Goal: Task Accomplishment & Management: Manage account settings

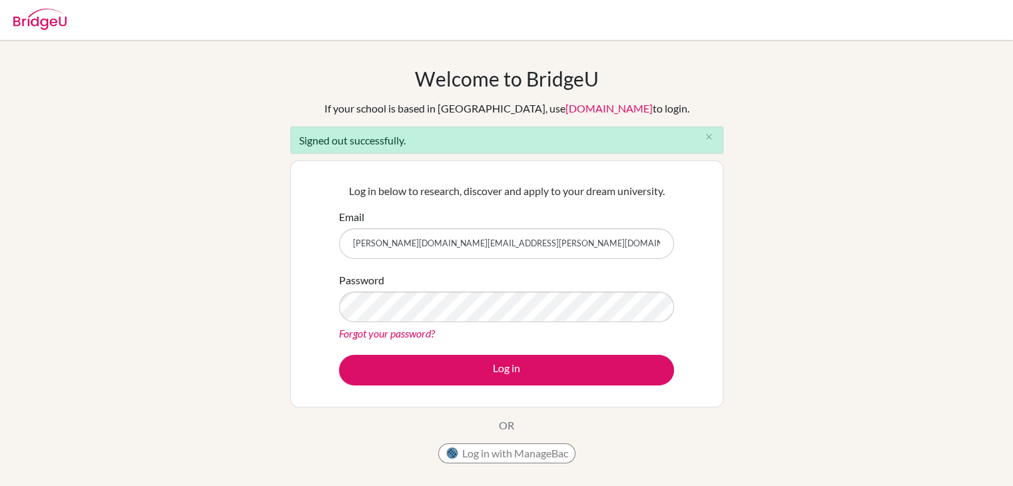
click at [464, 246] on input "[PERSON_NAME][DOMAIN_NAME][EMAIL_ADDRESS][PERSON_NAME][DOMAIN_NAME]" at bounding box center [506, 243] width 335 height 31
type input "[PERSON_NAME][EMAIL_ADDRESS][PERSON_NAME][DOMAIN_NAME]"
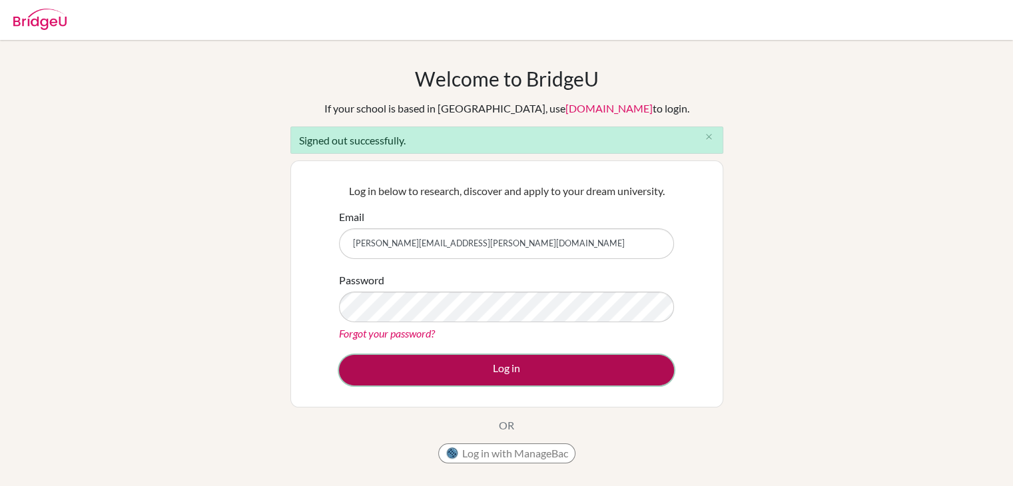
click at [620, 371] on button "Log in" at bounding box center [506, 370] width 335 height 31
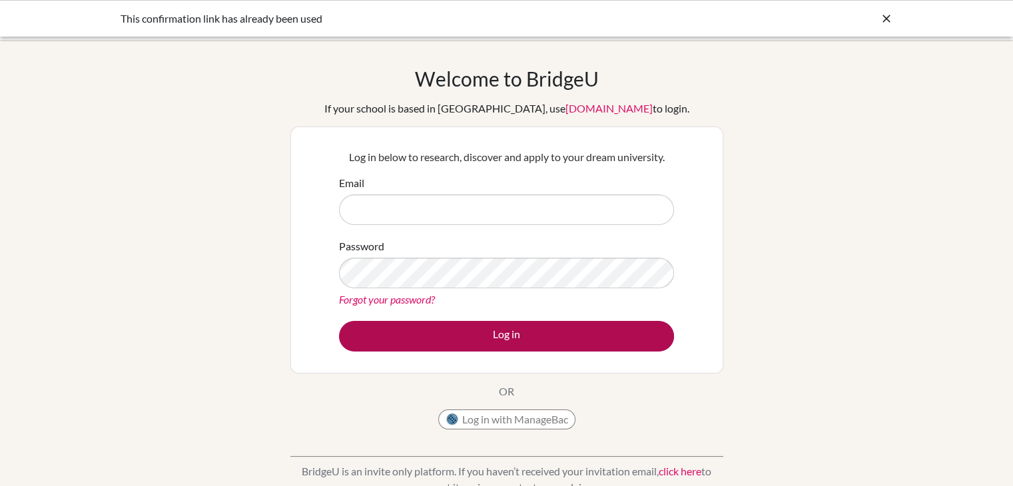
scroll to position [66, 0]
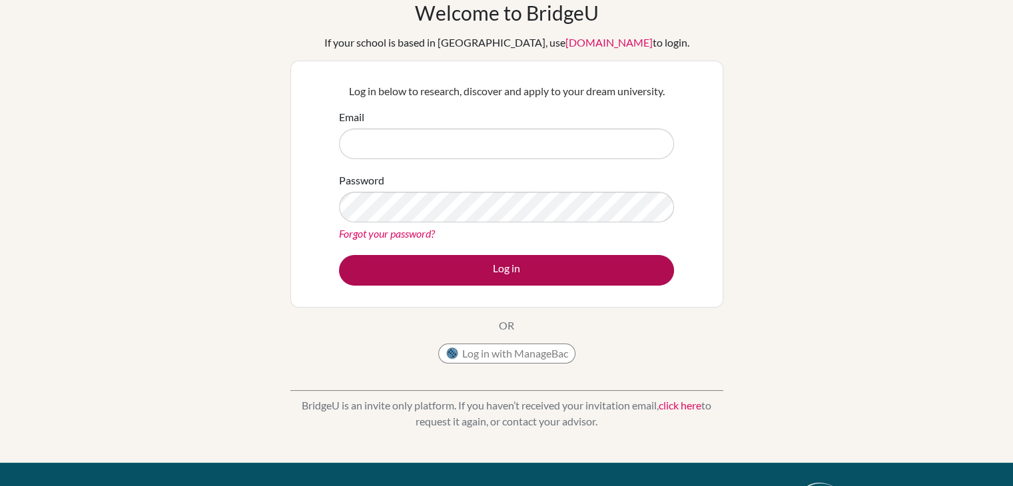
type input "[PERSON_NAME][EMAIL_ADDRESS][PERSON_NAME][DOMAIN_NAME]"
click at [483, 277] on button "Log in" at bounding box center [506, 270] width 335 height 31
